Goal: Task Accomplishment & Management: Manage account settings

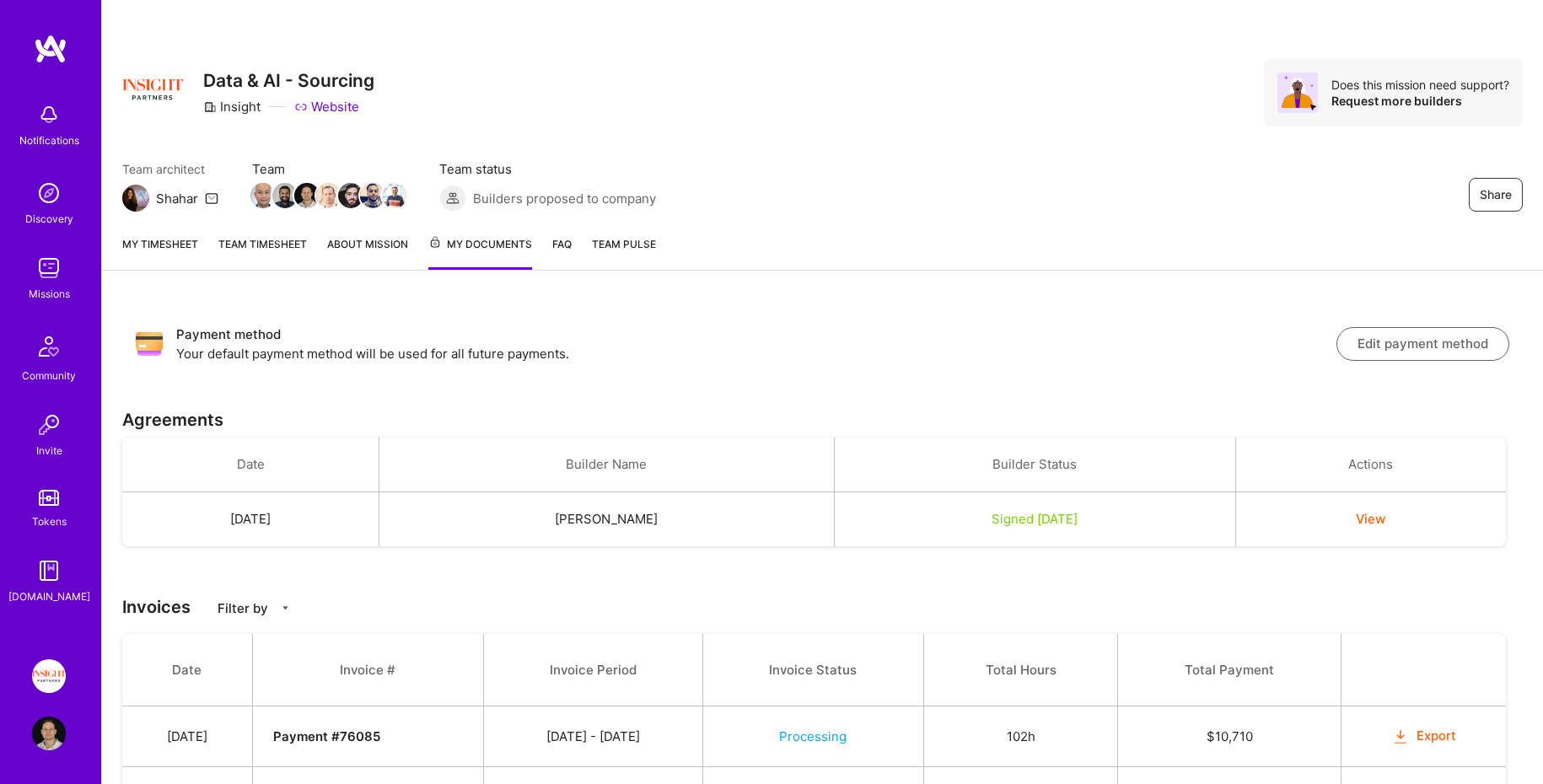
click at [235, 245] on link "Team timesheet" at bounding box center [262, 253] width 89 height 34
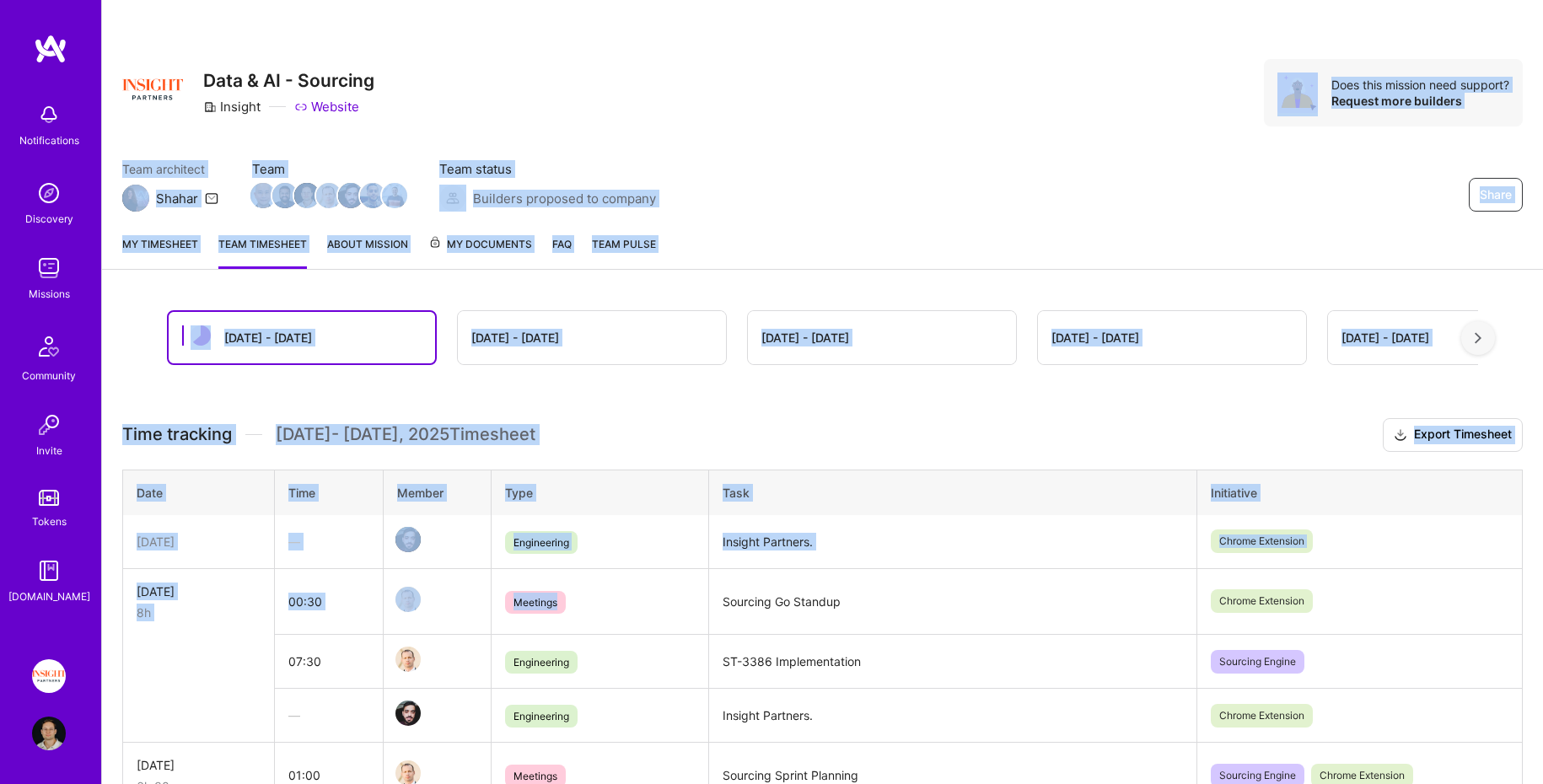
drag, startPoint x: 575, startPoint y: 135, endPoint x: 706, endPoint y: 628, distance: 510.1
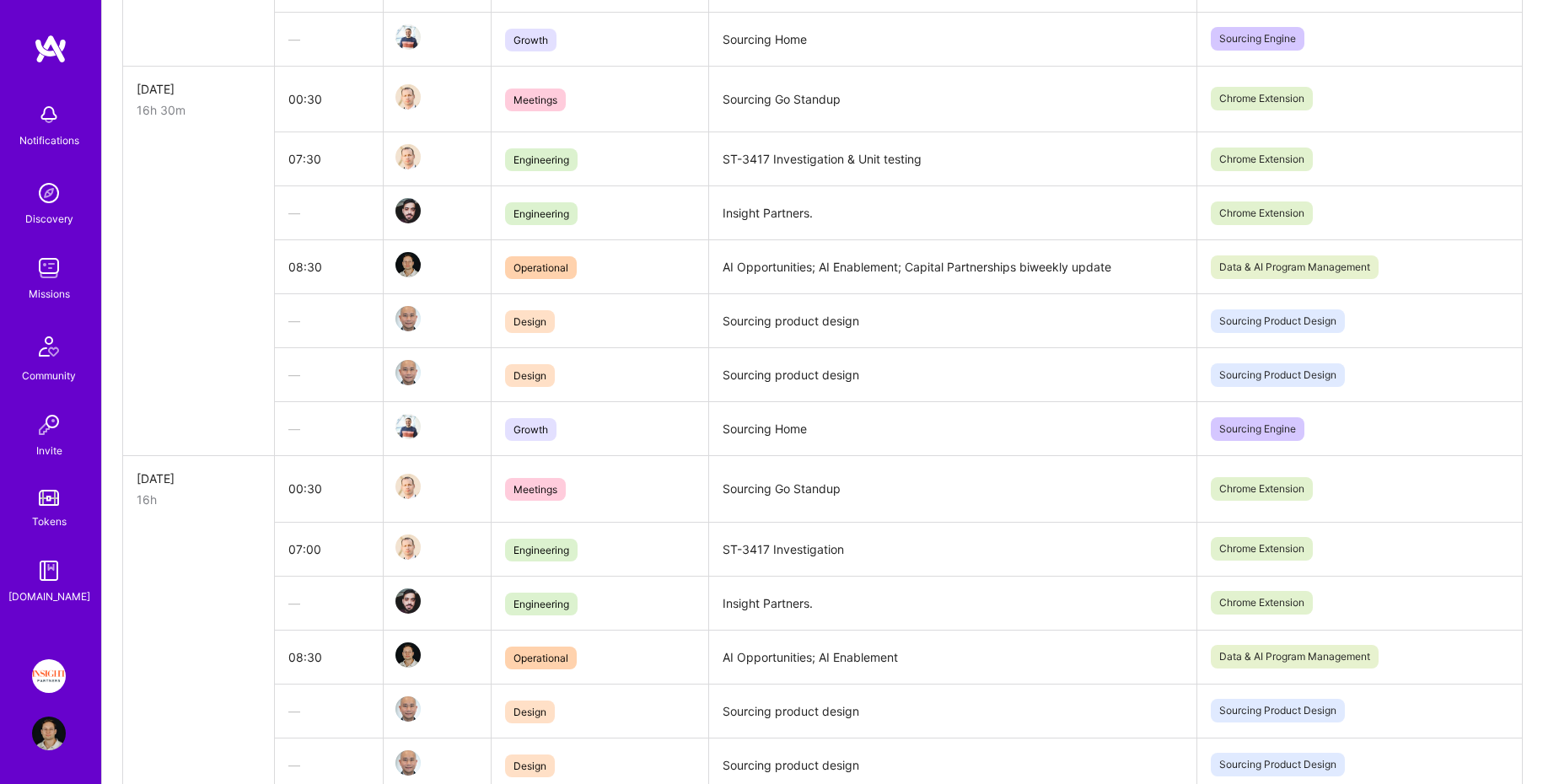
scroll to position [1561, 0]
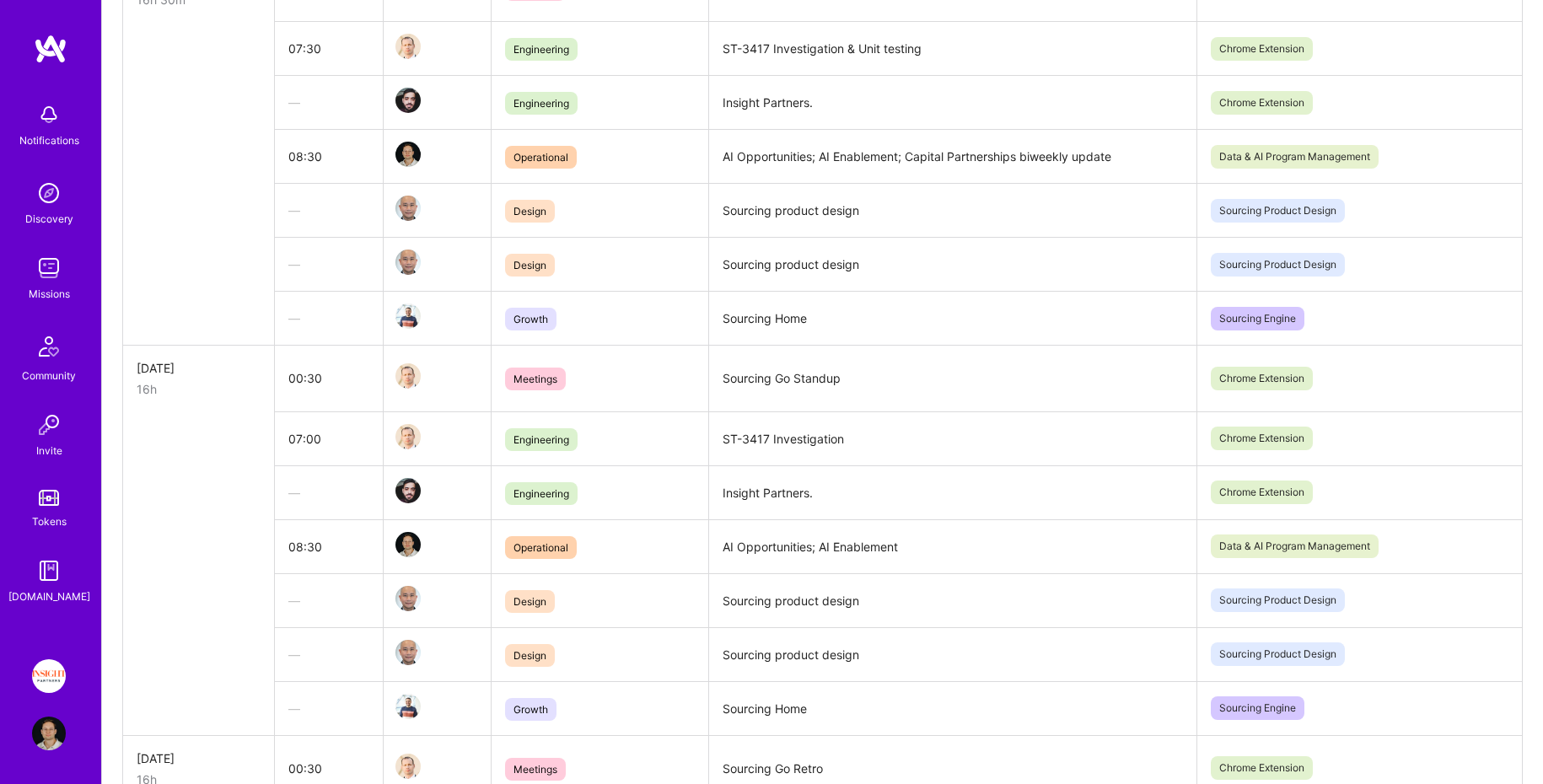
click at [711, 642] on td "Sourcing product design" at bounding box center [953, 654] width 488 height 54
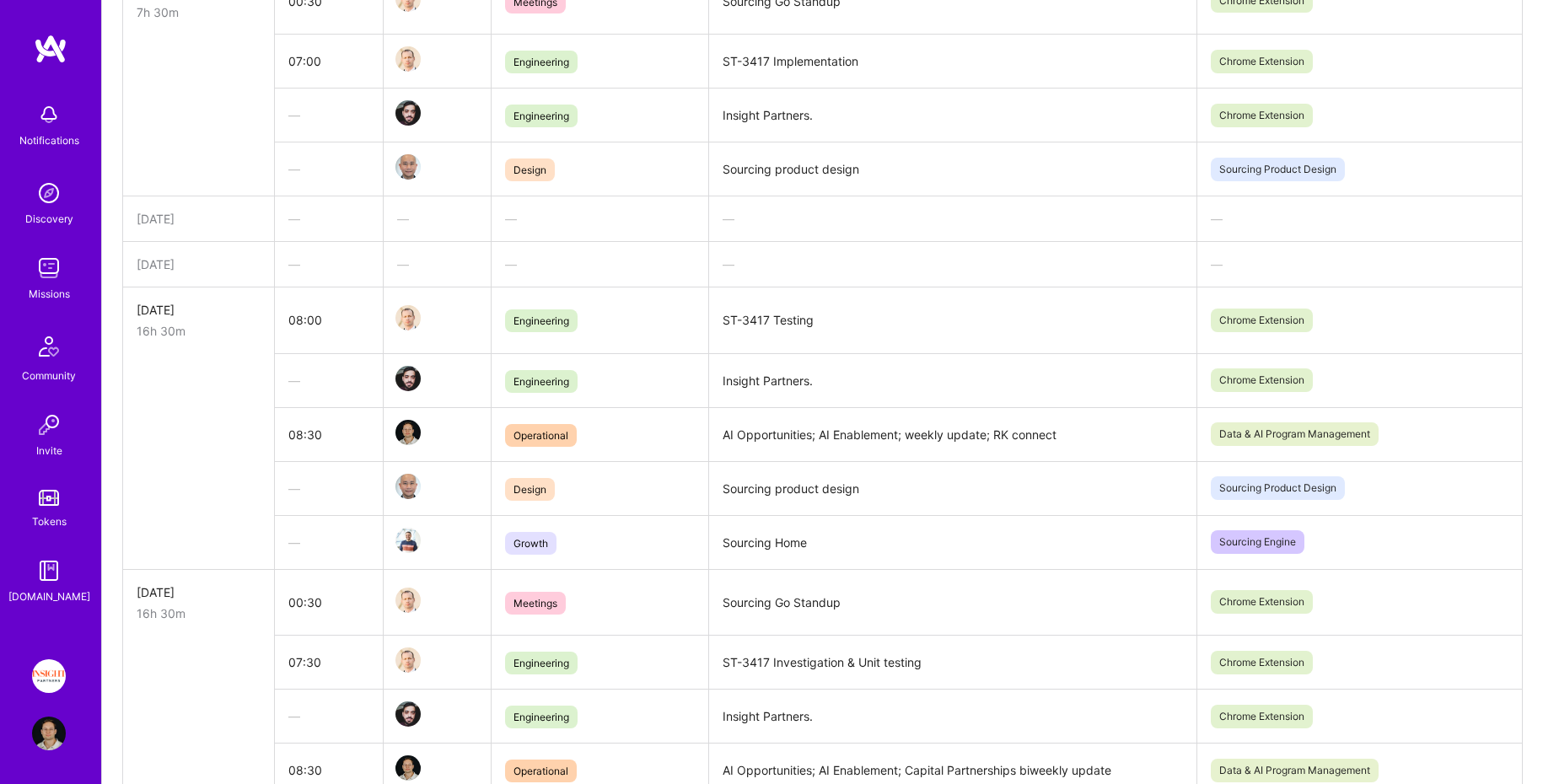
scroll to position [0, 0]
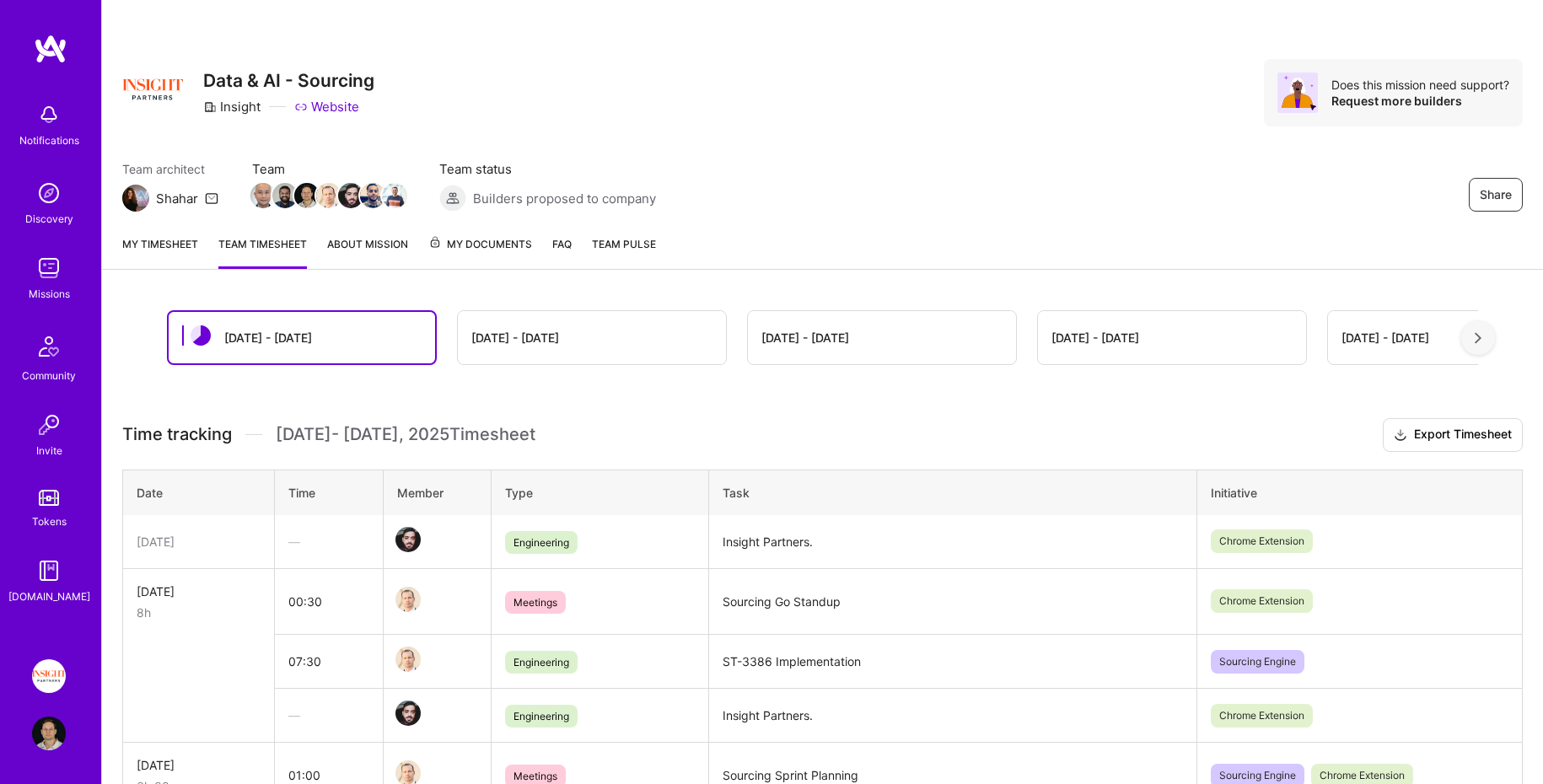
click at [50, 55] on img at bounding box center [50, 48] width 34 height 30
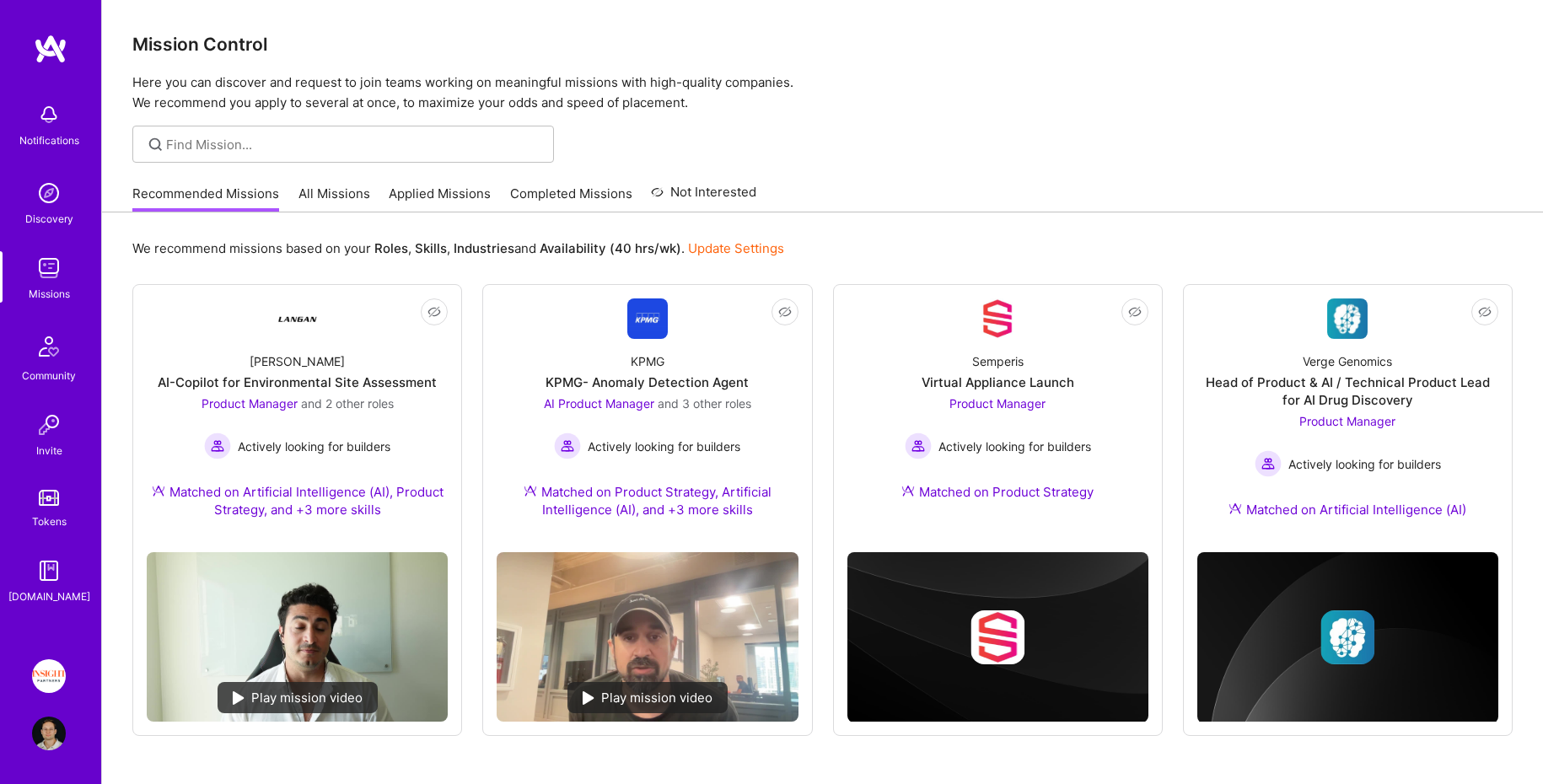
click at [54, 672] on img at bounding box center [48, 675] width 34 height 34
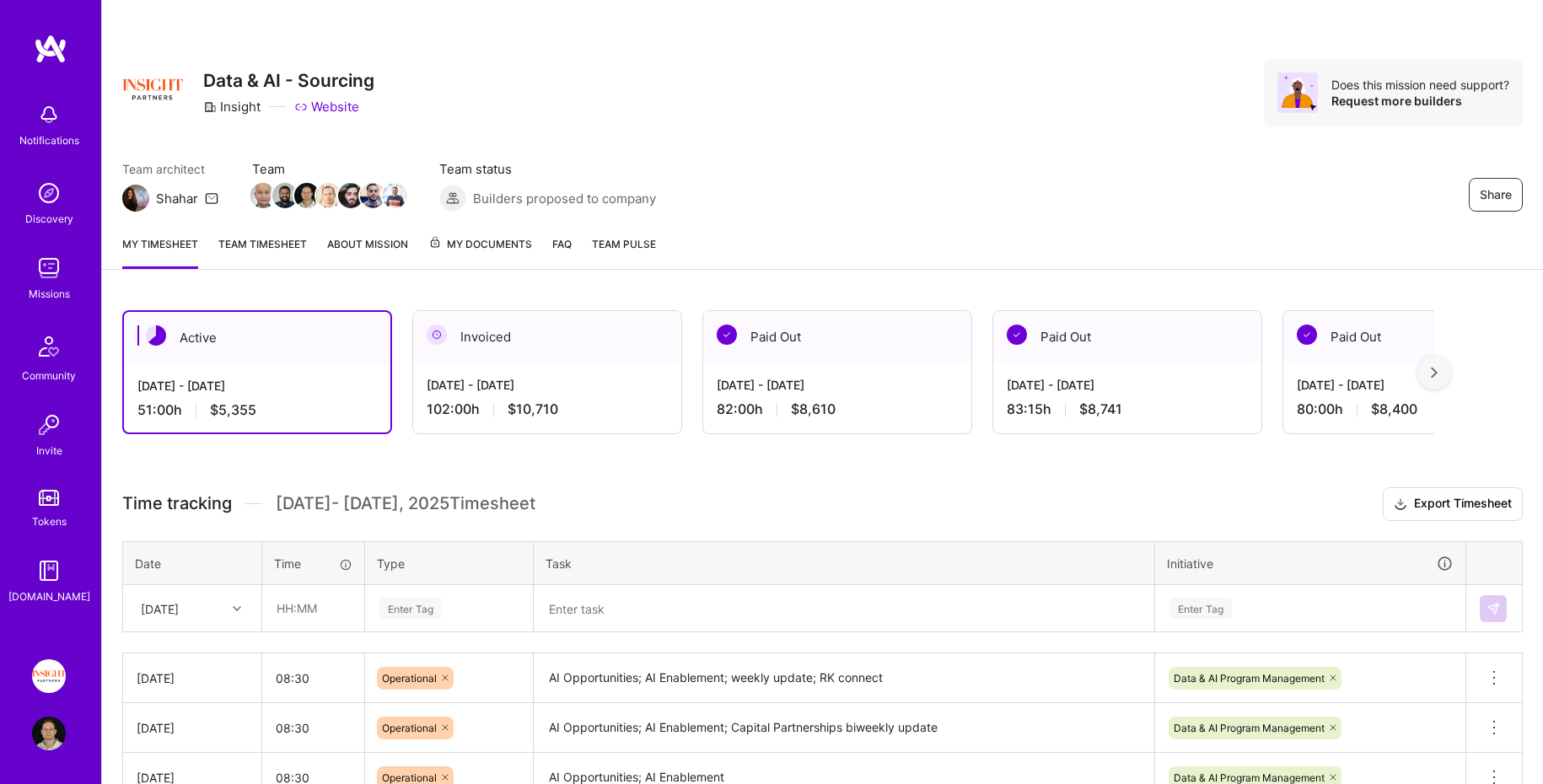
click at [554, 390] on div "[DATE] - [DATE]" at bounding box center [546, 385] width 241 height 18
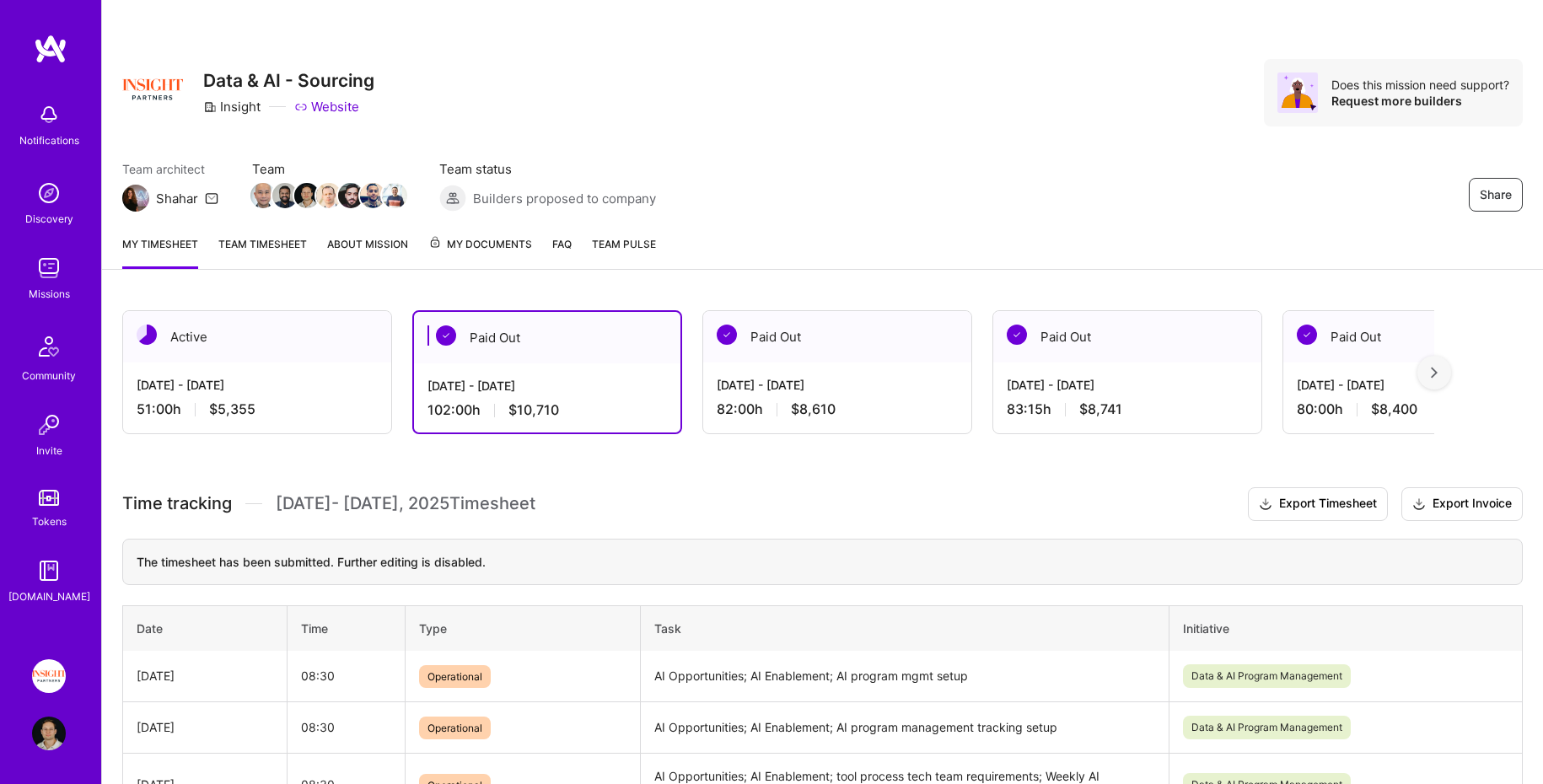
click at [279, 358] on div "Active" at bounding box center [257, 336] width 268 height 52
